Goal: Task Accomplishment & Management: Use online tool/utility

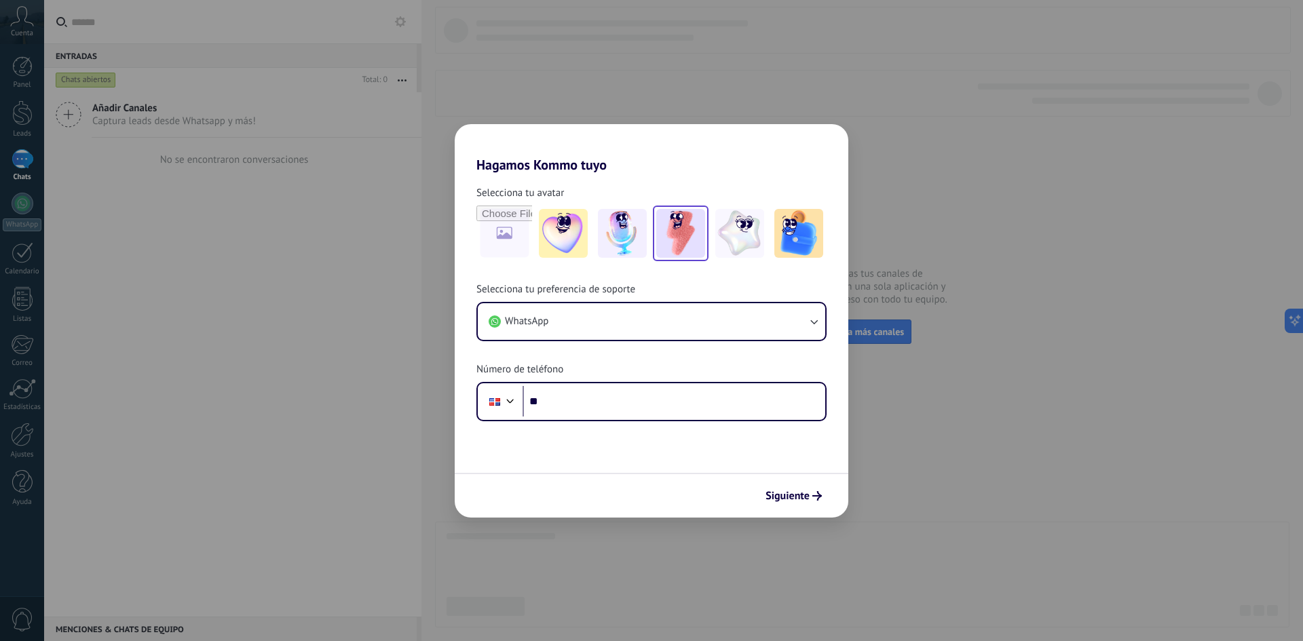
click at [666, 247] on img at bounding box center [680, 233] width 49 height 49
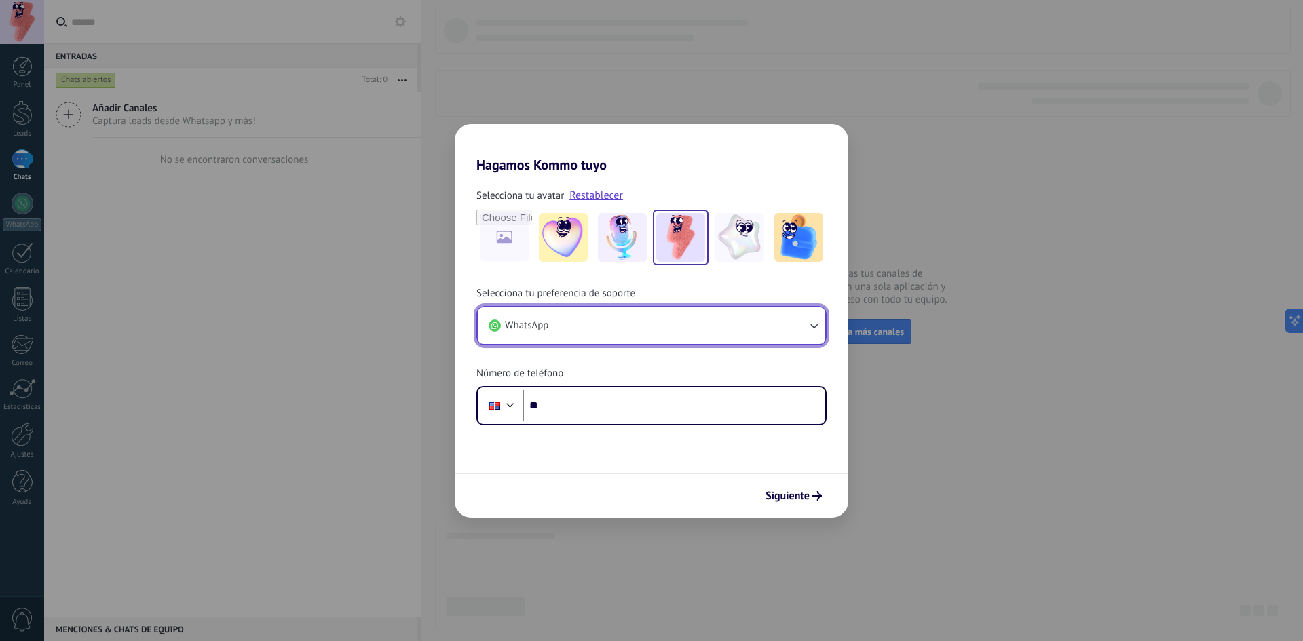
click at [623, 319] on button "WhatsApp" at bounding box center [651, 325] width 347 height 37
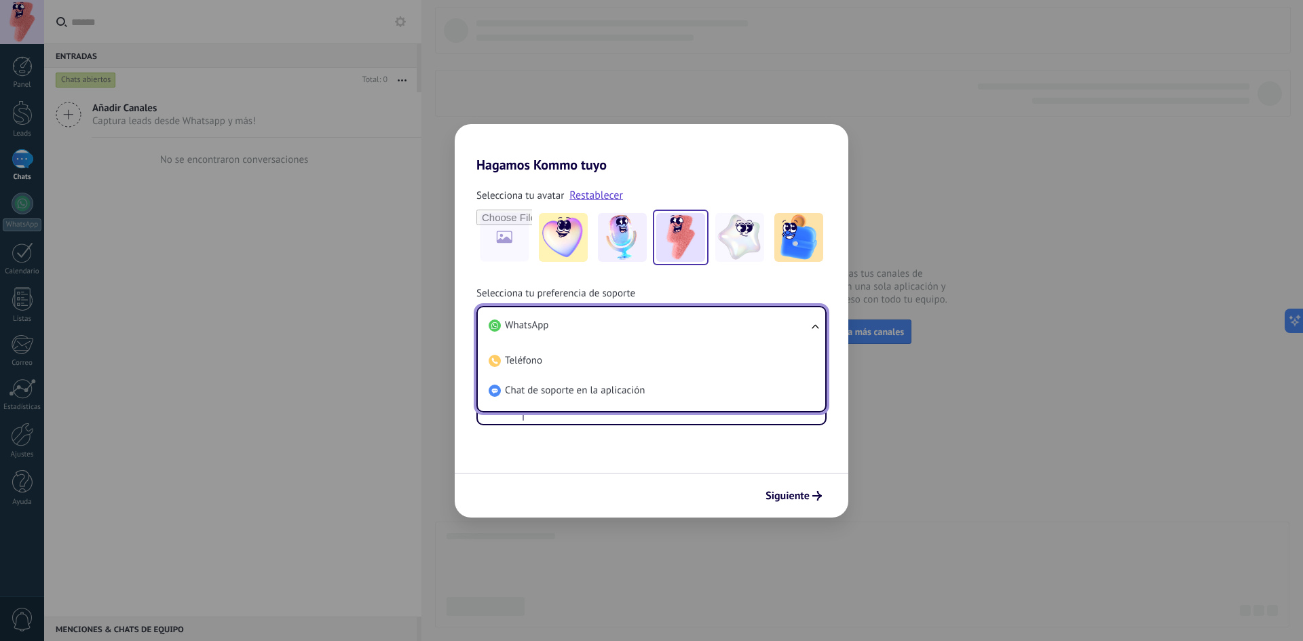
click at [623, 319] on li "WhatsApp" at bounding box center [648, 326] width 331 height 30
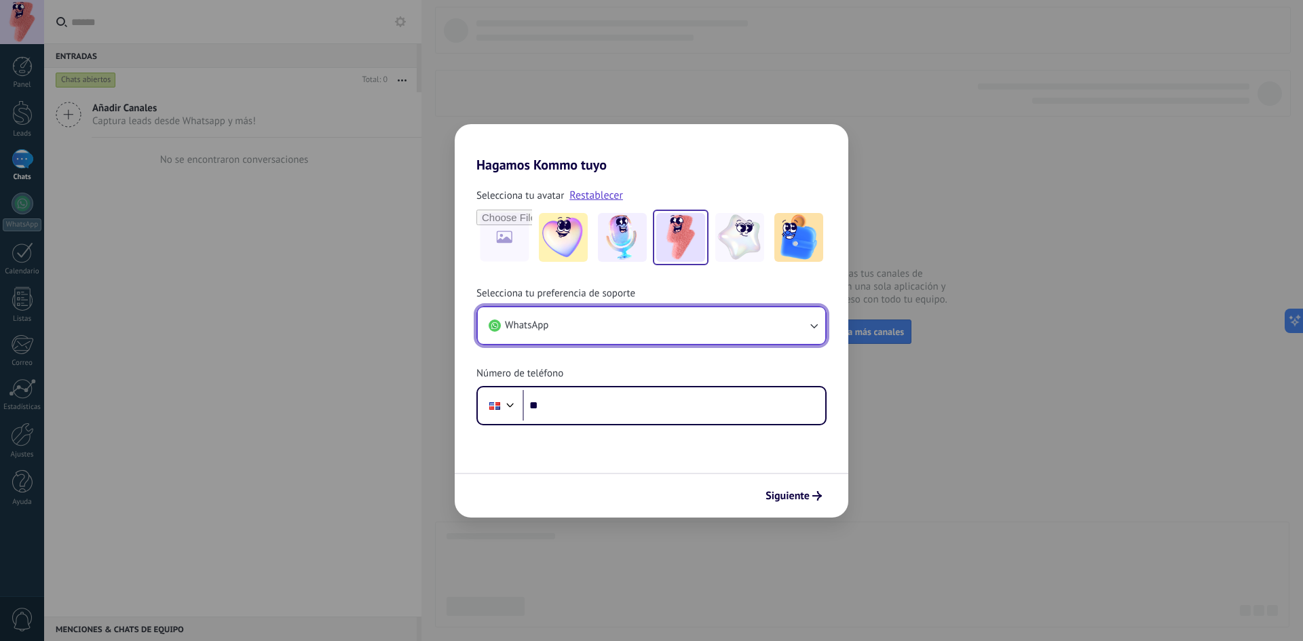
click at [600, 318] on button "WhatsApp" at bounding box center [651, 325] width 347 height 37
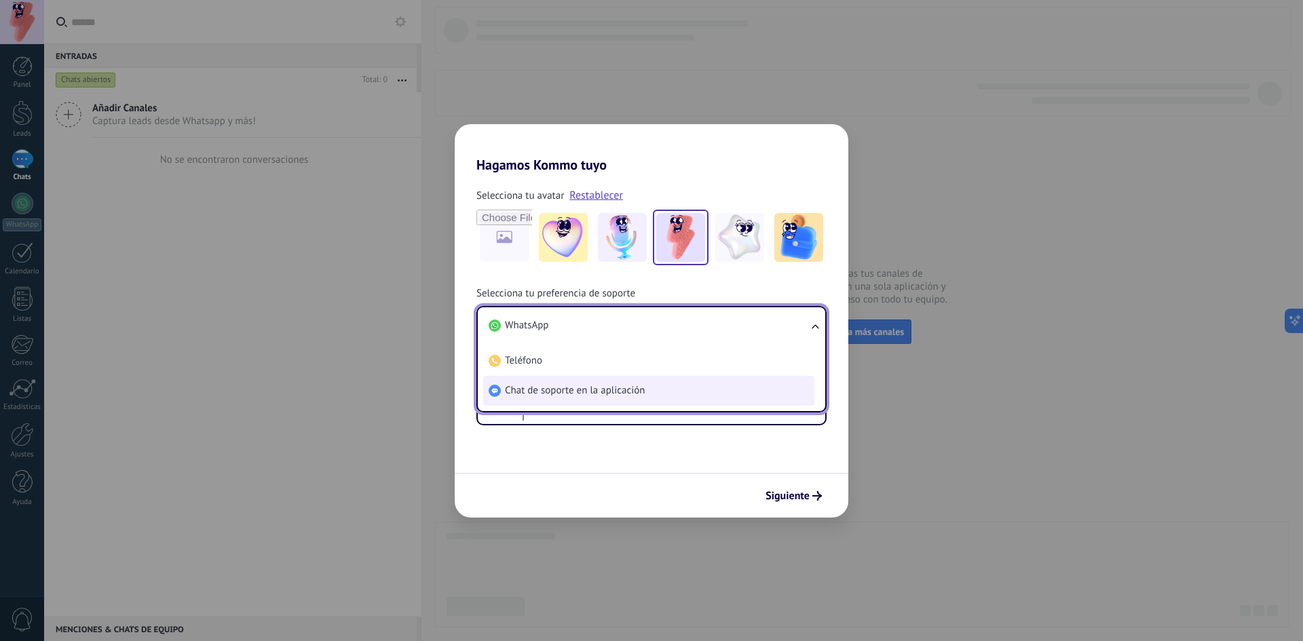
click at [608, 397] on li "Chat de soporte en la aplicación" at bounding box center [648, 391] width 331 height 30
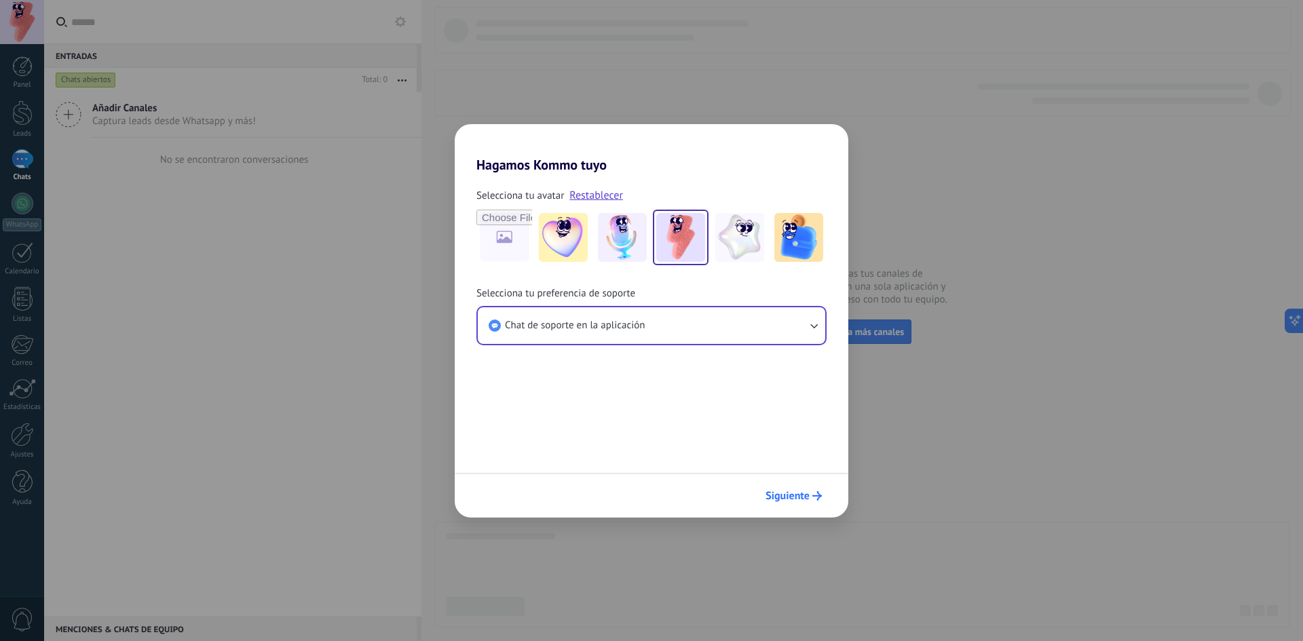
click at [803, 491] on span "Siguiente" at bounding box center [787, 495] width 44 height 9
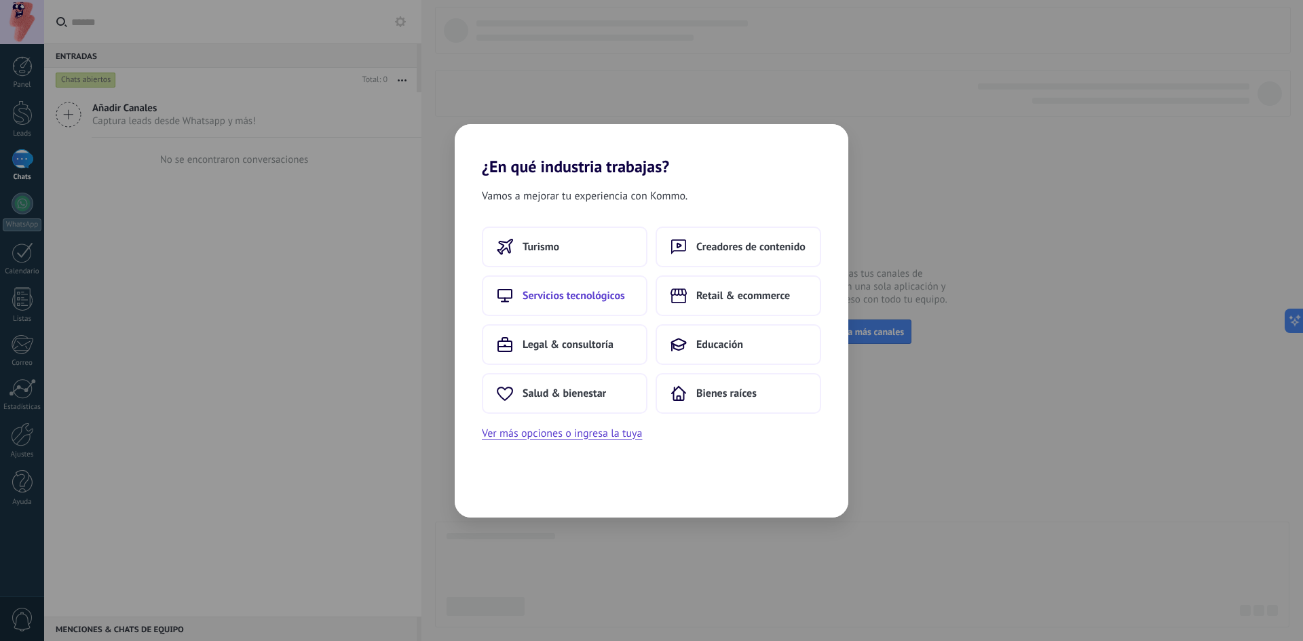
click at [588, 303] on button "Servicios tecnológicos" at bounding box center [565, 295] width 166 height 41
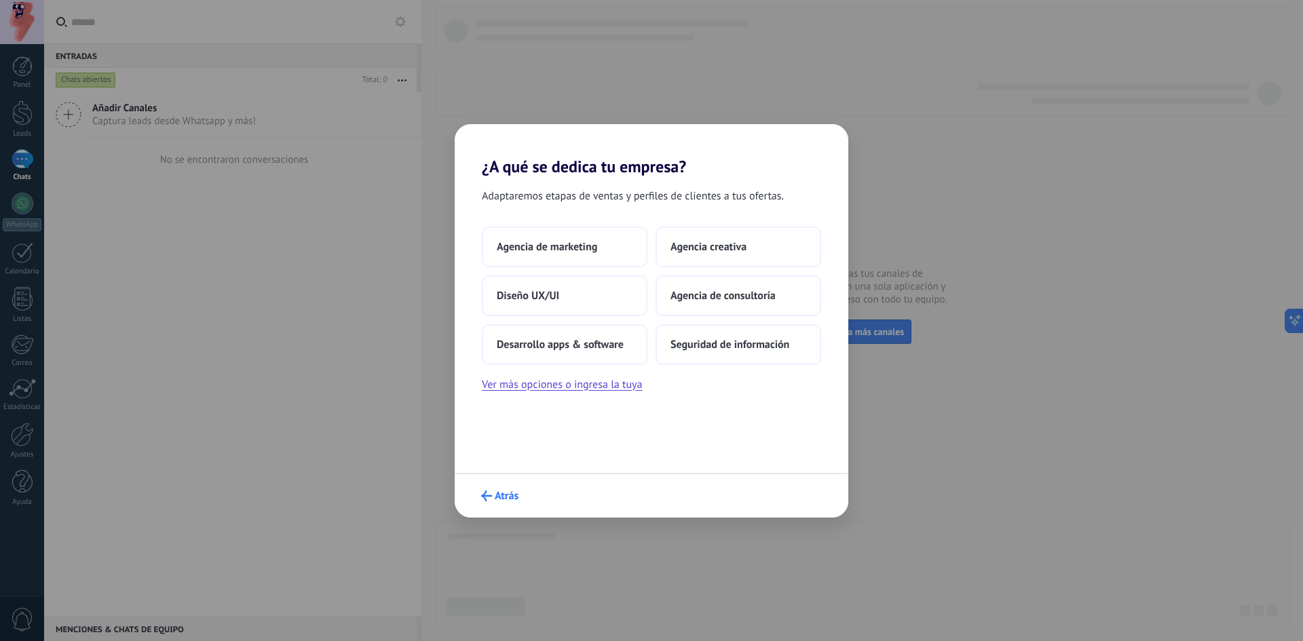
click at [499, 495] on span "Atrás" at bounding box center [507, 495] width 24 height 9
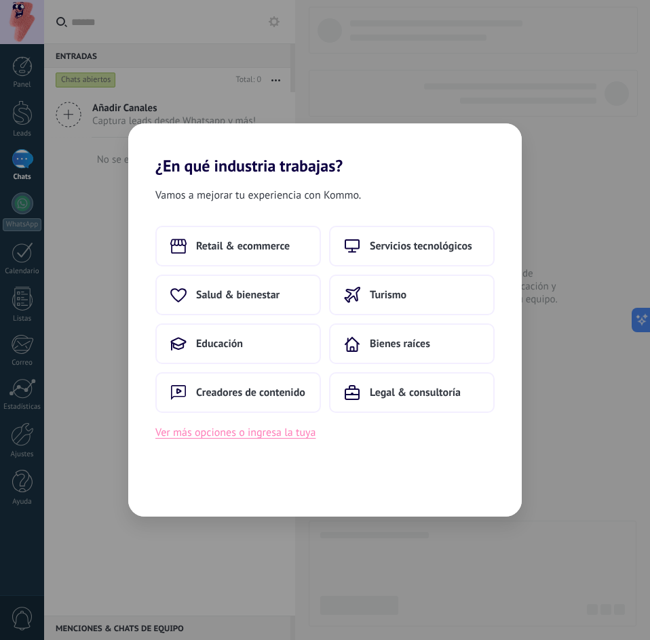
click at [204, 432] on button "Ver más opciones o ingresa la tuya" at bounding box center [235, 433] width 160 height 18
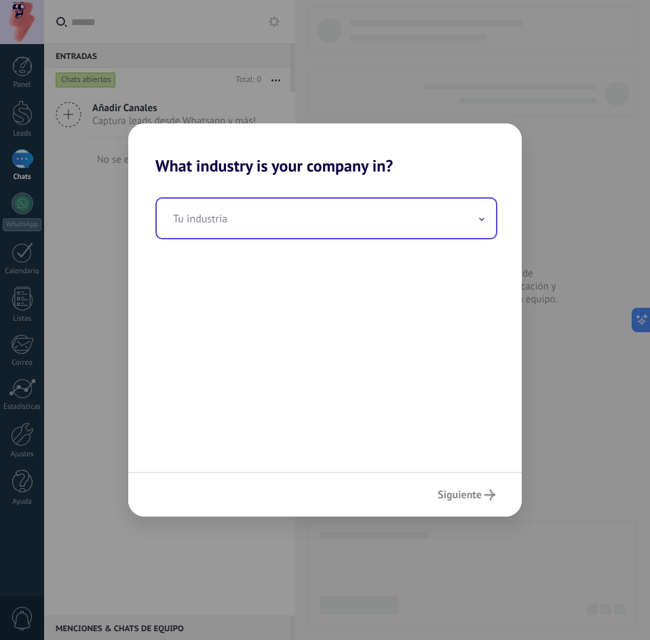
click at [244, 223] on input "text" at bounding box center [326, 218] width 339 height 39
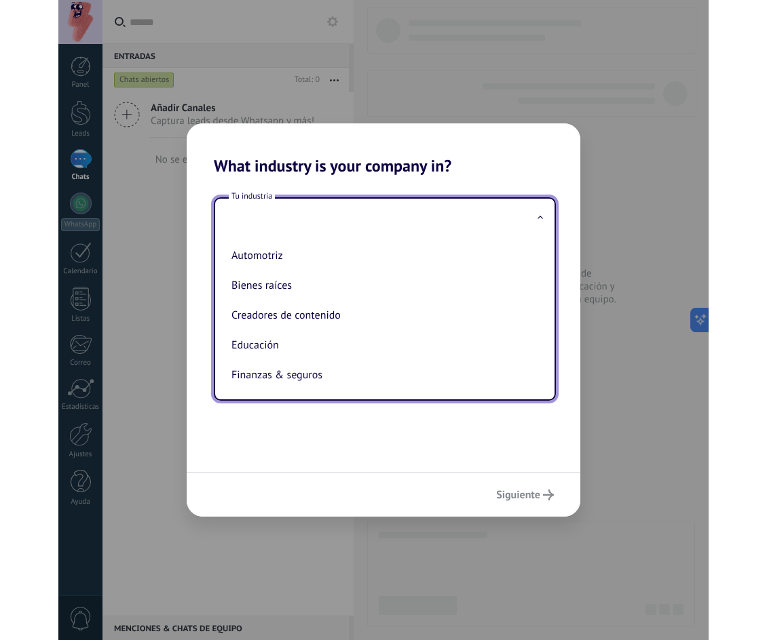
scroll to position [371, 0]
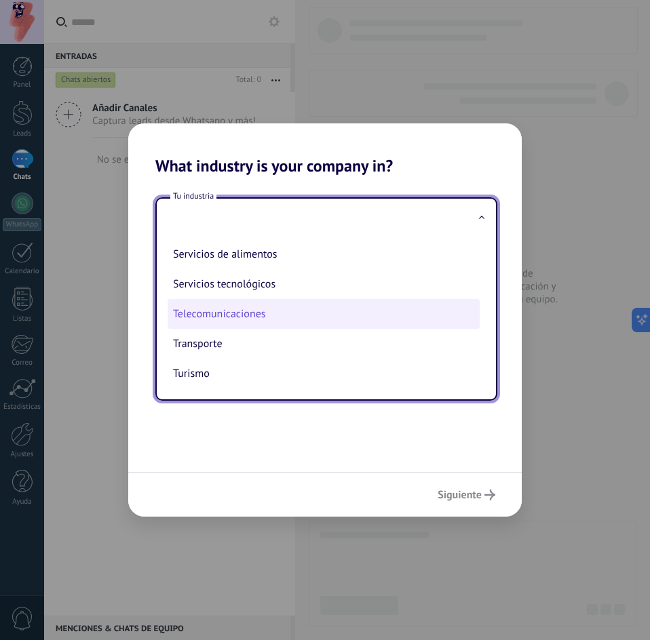
click at [343, 313] on li "Telecomunicaciones" at bounding box center [324, 314] width 312 height 30
type input "**********"
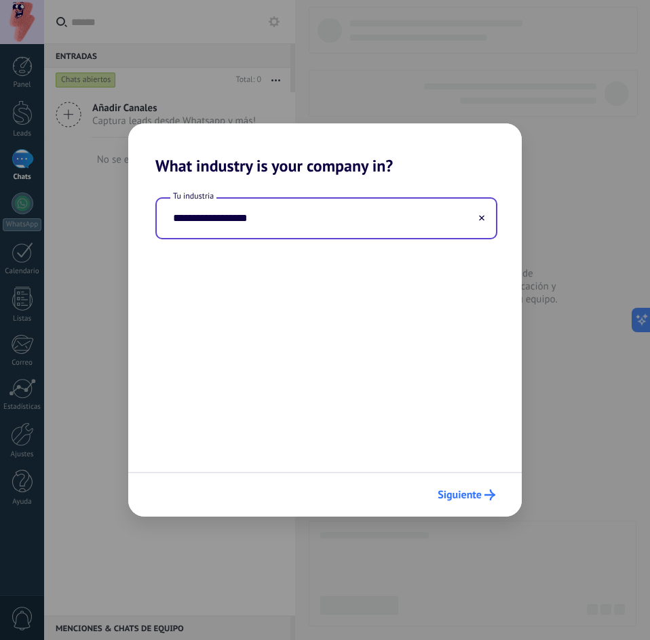
click at [455, 500] on span "Siguiente" at bounding box center [460, 494] width 44 height 9
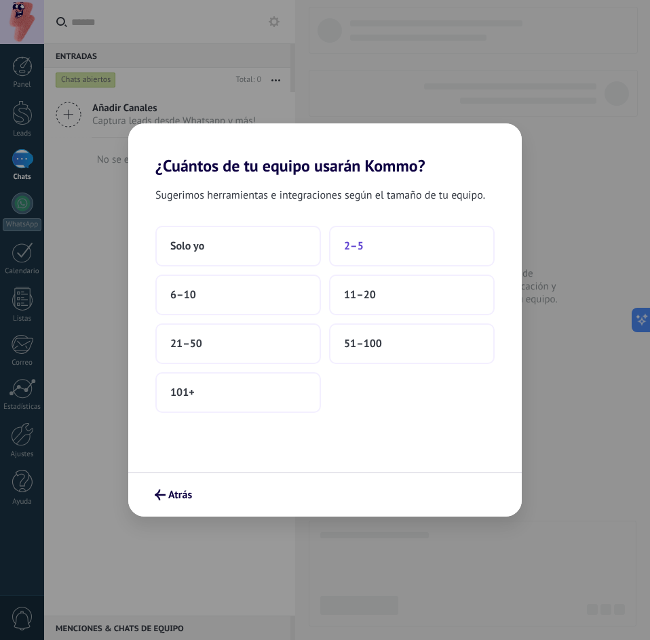
click at [389, 257] on button "2–5" at bounding box center [412, 246] width 166 height 41
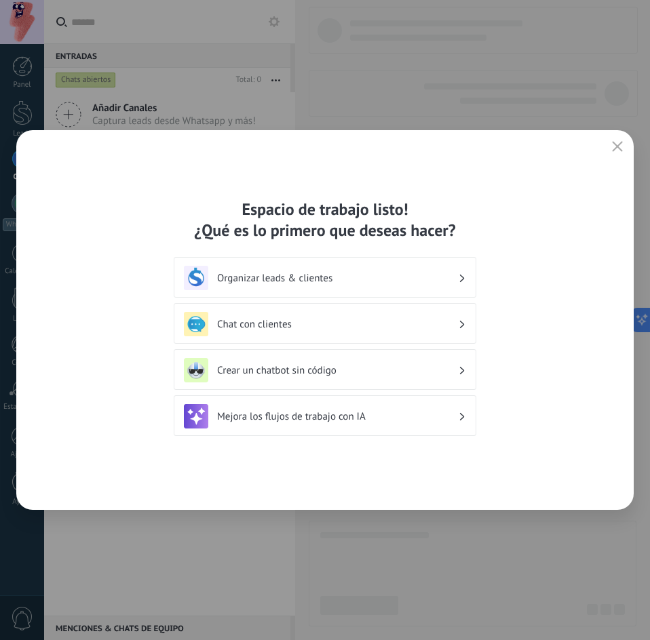
click at [617, 144] on icon "button" at bounding box center [617, 146] width 11 height 11
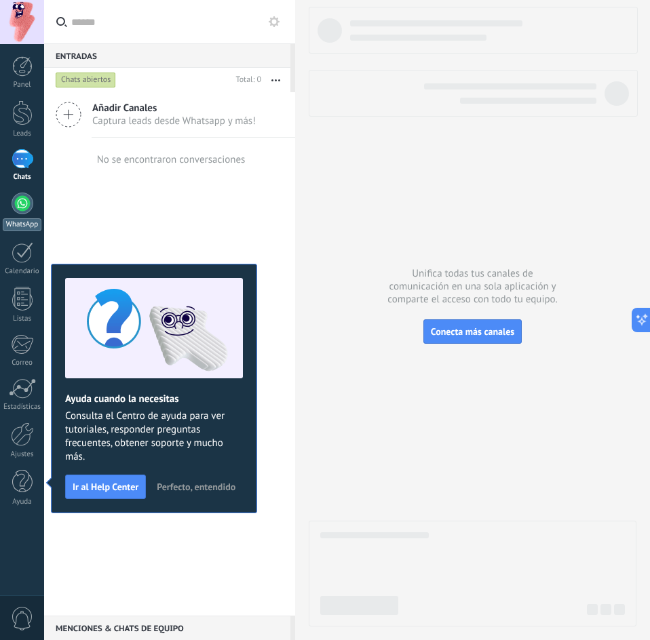
click at [18, 202] on div at bounding box center [23, 204] width 22 height 22
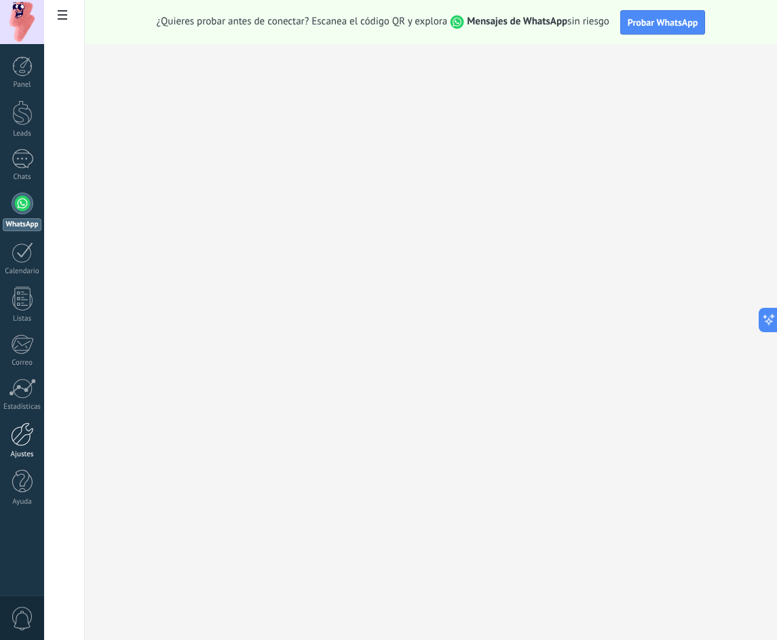
click at [17, 453] on div "Ajustes" at bounding box center [22, 454] width 39 height 9
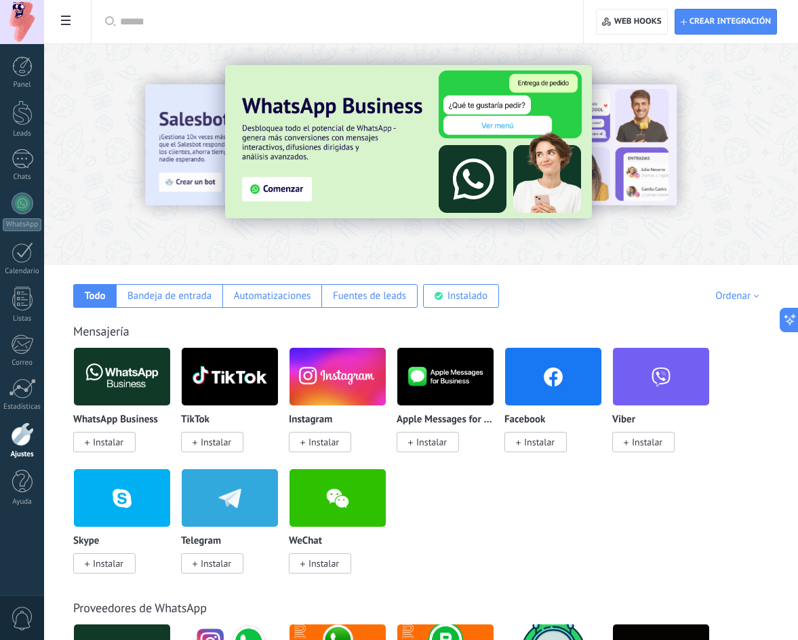
click at [119, 379] on img at bounding box center [122, 377] width 96 height 66
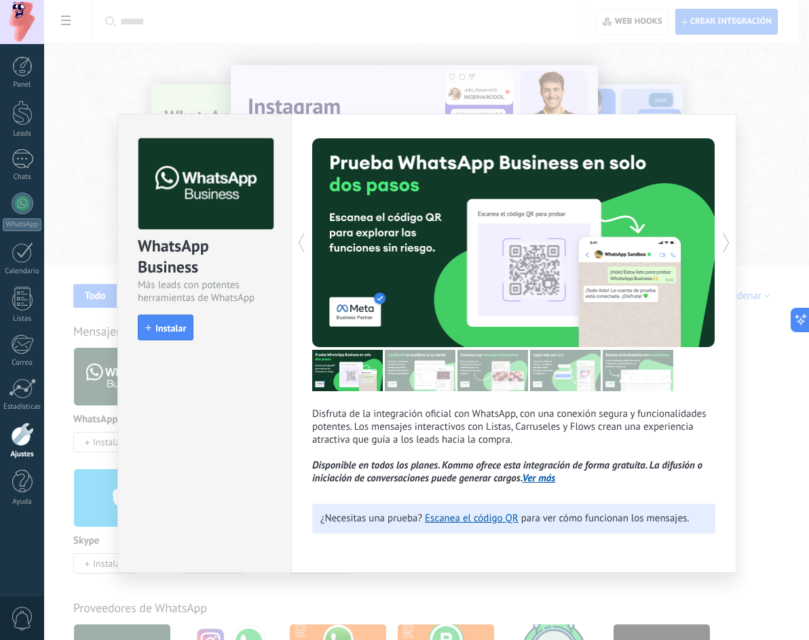
click at [541, 479] on link "Ver más" at bounding box center [538, 478] width 33 height 13
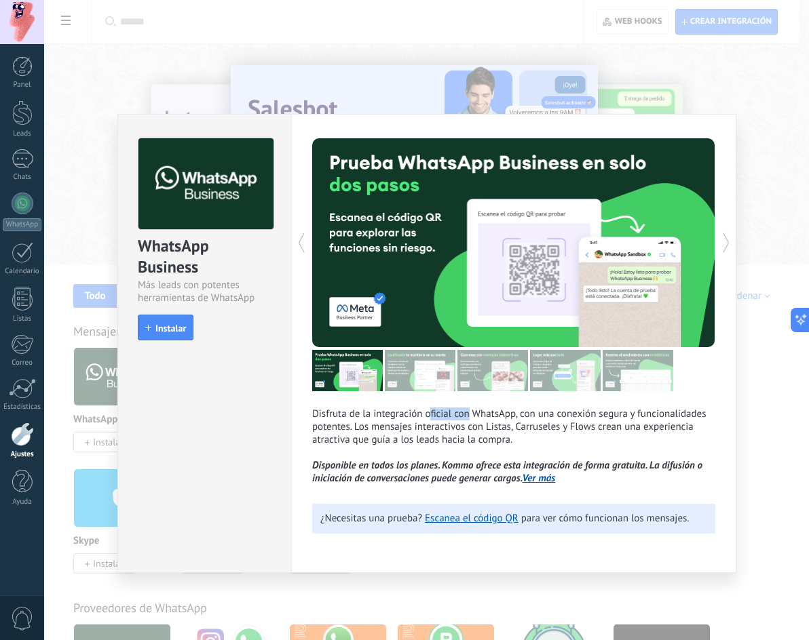
drag, startPoint x: 430, startPoint y: 409, endPoint x: 470, endPoint y: 416, distance: 40.6
click at [470, 416] on p "Disfruta de la integración oficial con WhatsApp, con una conexión segura y func…" at bounding box center [513, 446] width 403 height 77
click at [470, 417] on p "Disfruta de la integración oficial con WhatsApp, con una conexión segura y func…" at bounding box center [513, 446] width 403 height 77
click at [156, 324] on span "Instalar" at bounding box center [170, 328] width 31 height 9
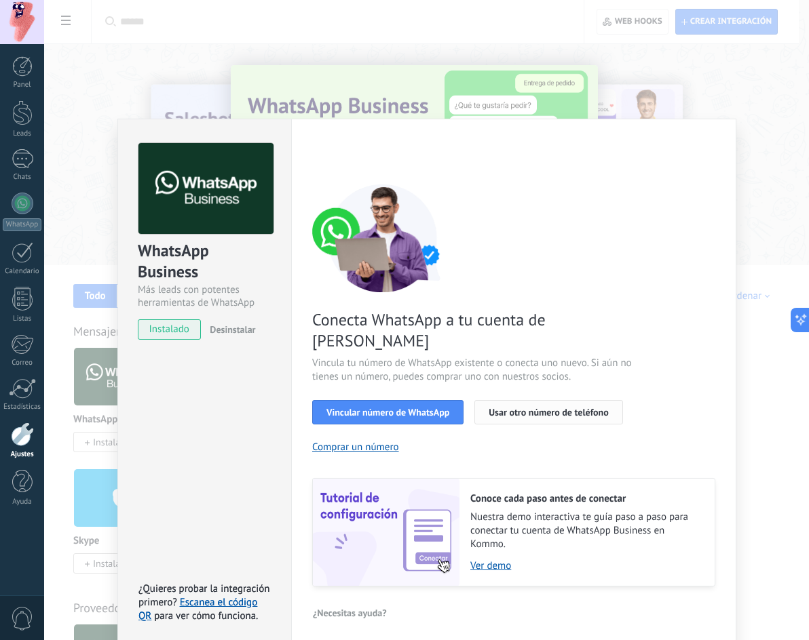
click at [534, 408] on span "Usar otro número de teléfono" at bounding box center [547, 412] width 119 height 9
